Goal: Task Accomplishment & Management: Complete application form

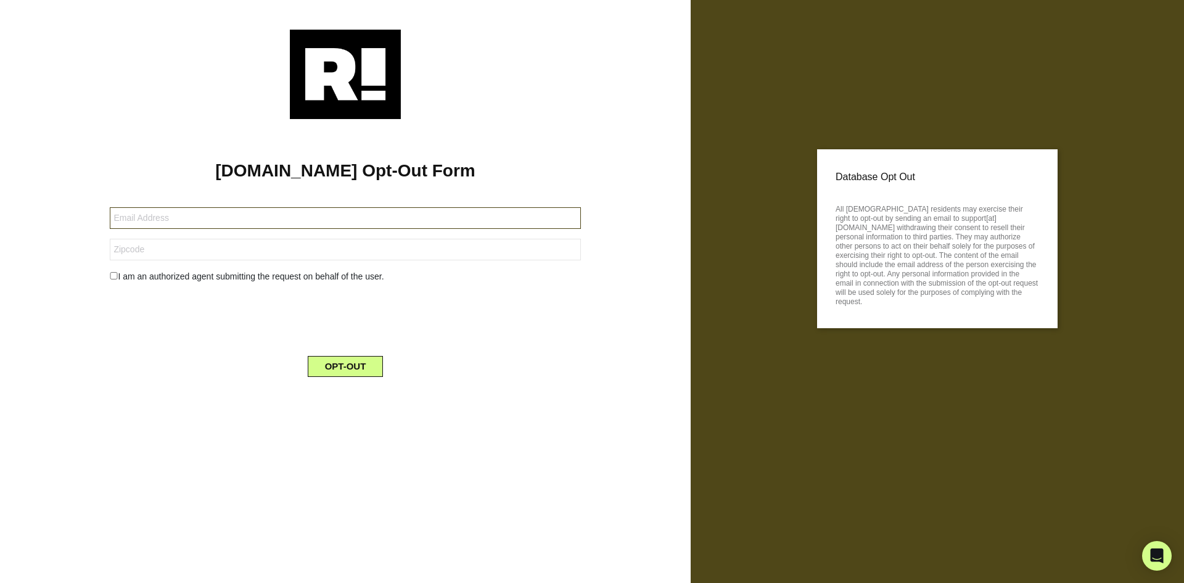
click at [263, 221] on input "text" at bounding box center [345, 218] width 471 height 22
type input "[EMAIL_ADDRESS][DOMAIN_NAME]"
type input "75201"
click at [145, 378] on div "[DOMAIN_NAME] Opt-Out Form [EMAIL_ADDRESS][DOMAIN_NAME] 75201 I am an authorize…" at bounding box center [345, 253] width 672 height 268
click at [131, 276] on div "I am an authorized agent submitting the request on behalf of the user." at bounding box center [345, 276] width 489 height 13
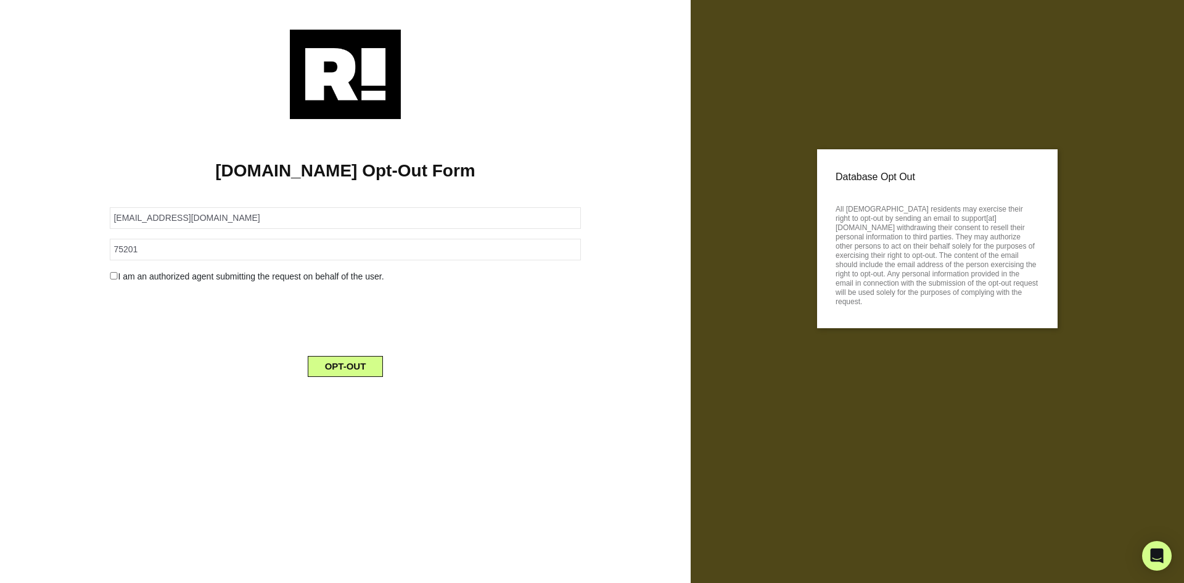
click at [112, 276] on input "checkbox" at bounding box center [114, 275] width 8 height 7
click at [113, 279] on input "checkbox" at bounding box center [114, 275] width 8 height 7
checkbox input "false"
click at [350, 369] on button "OPT-OUT" at bounding box center [346, 366] width 76 height 21
